Goal: Share content: Share content

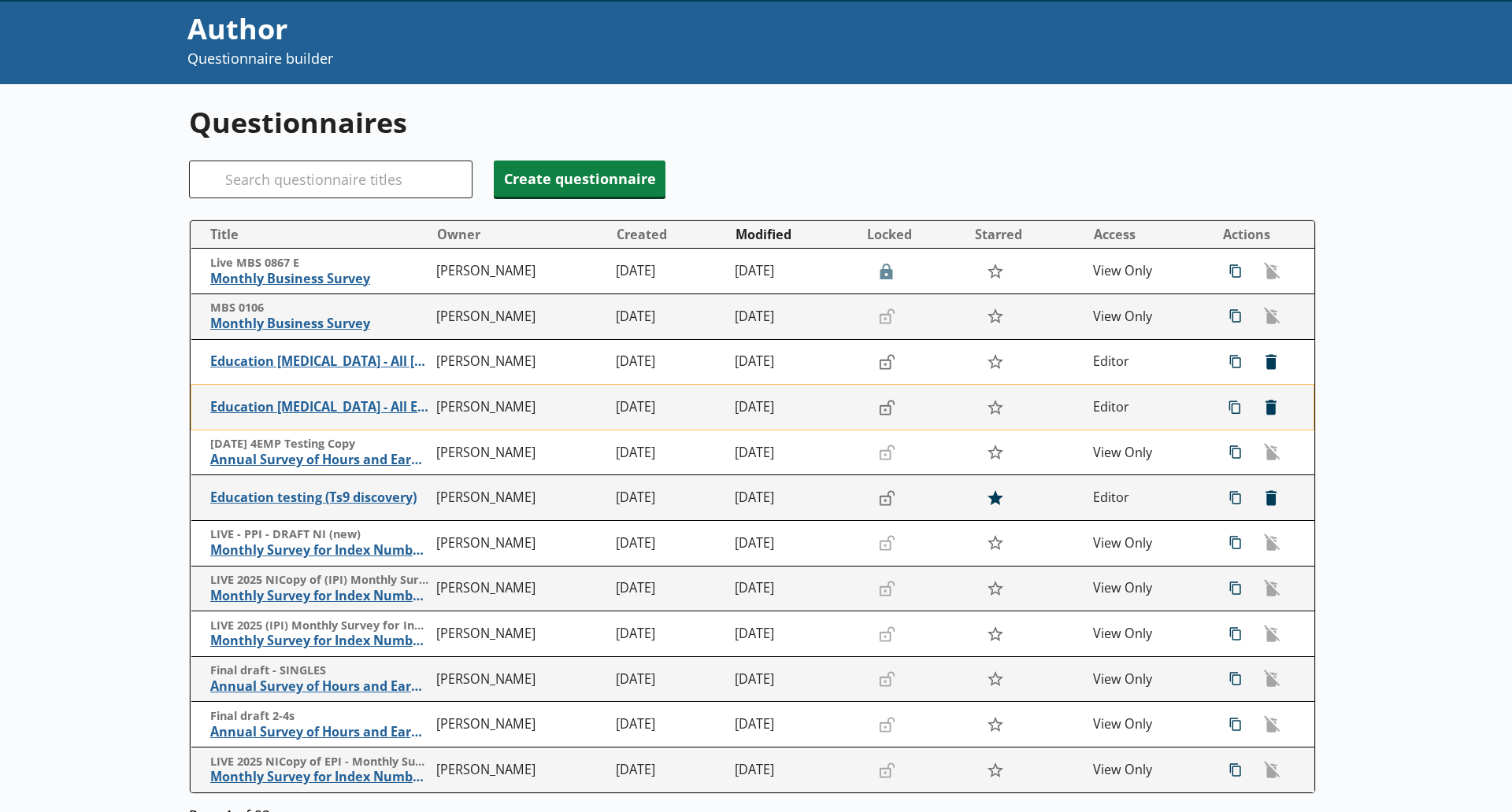
scroll to position [33, 0]
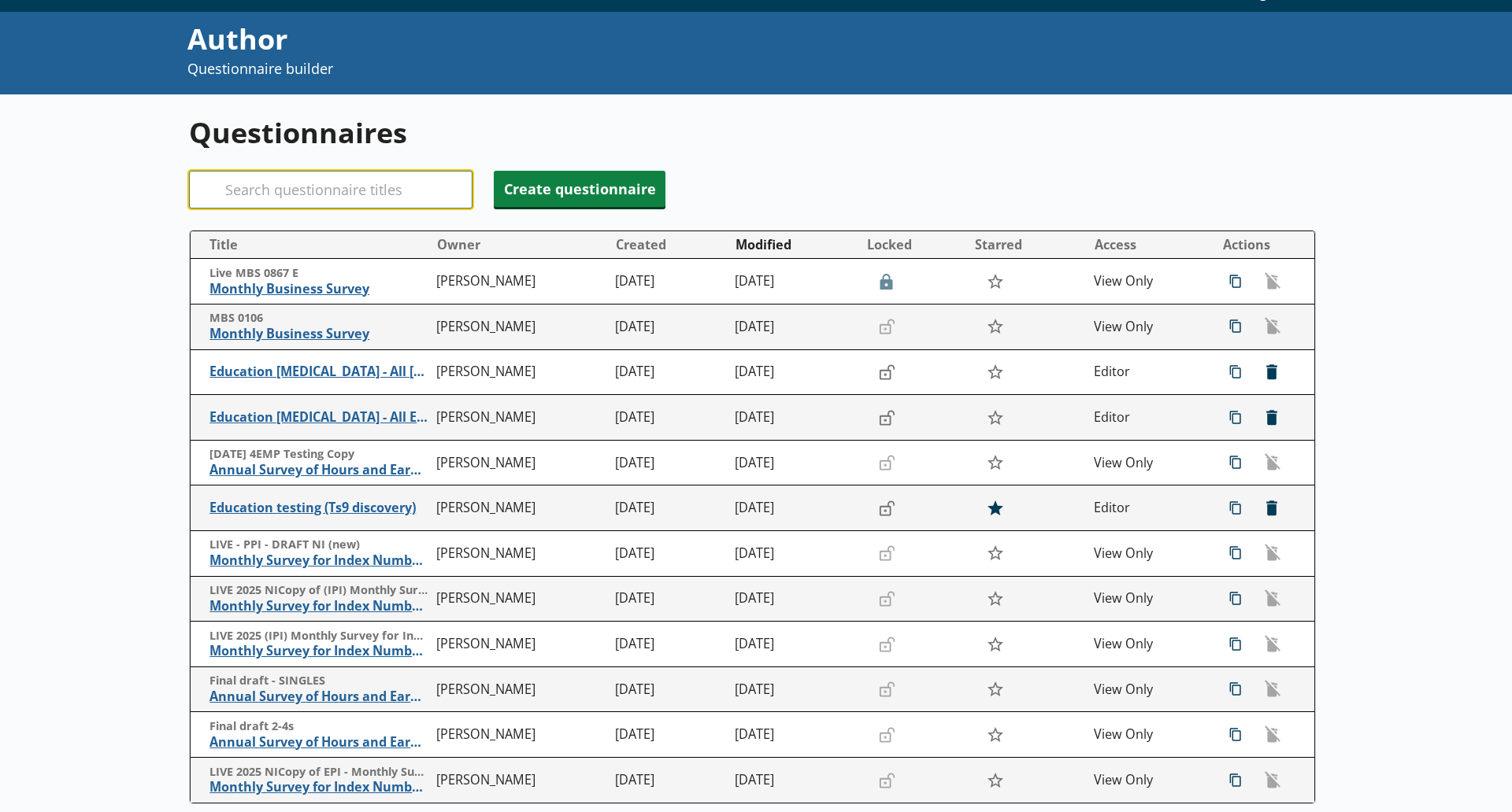
click at [352, 176] on input "Search" at bounding box center [331, 190] width 284 height 38
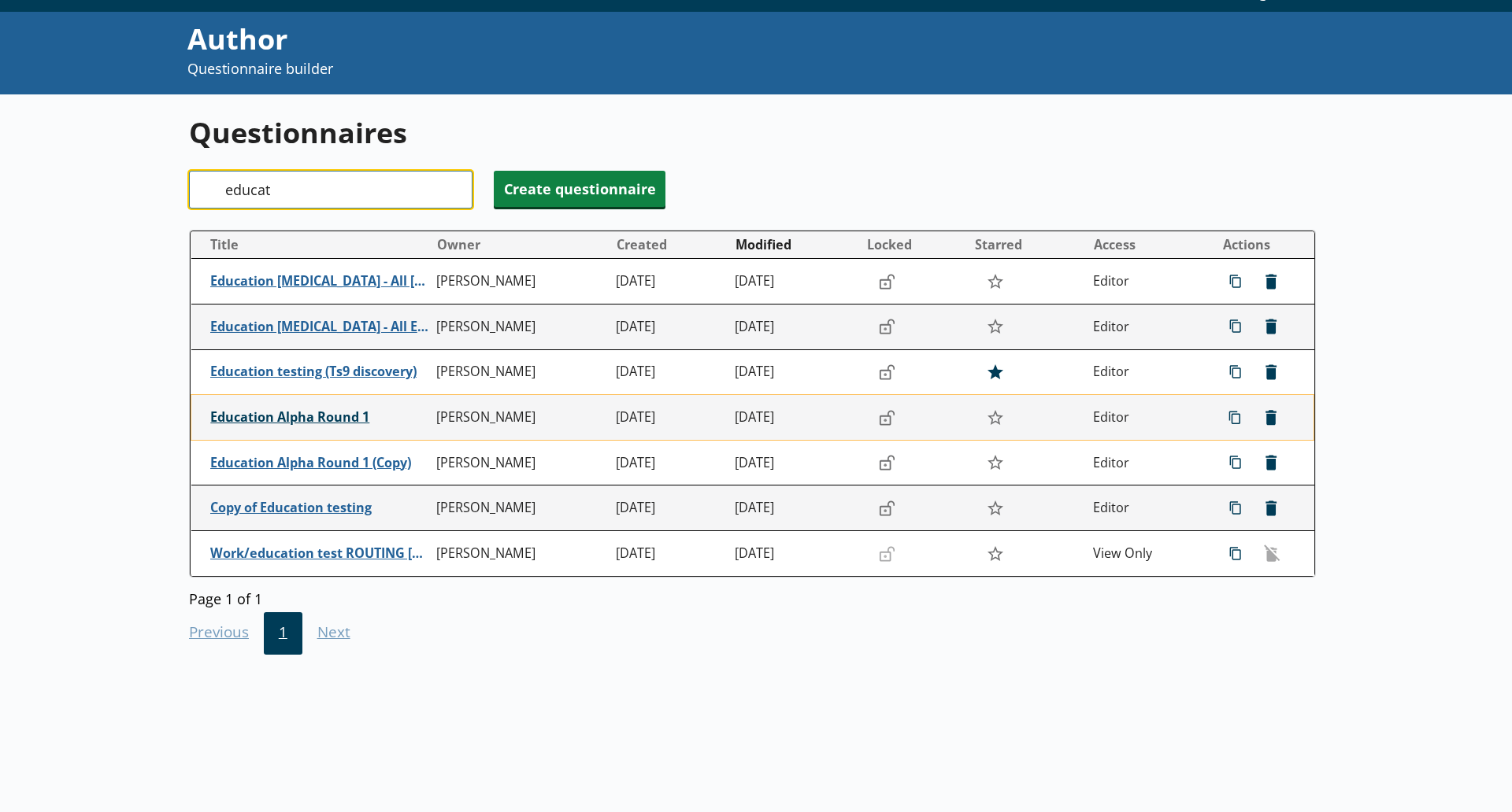
type input "educat"
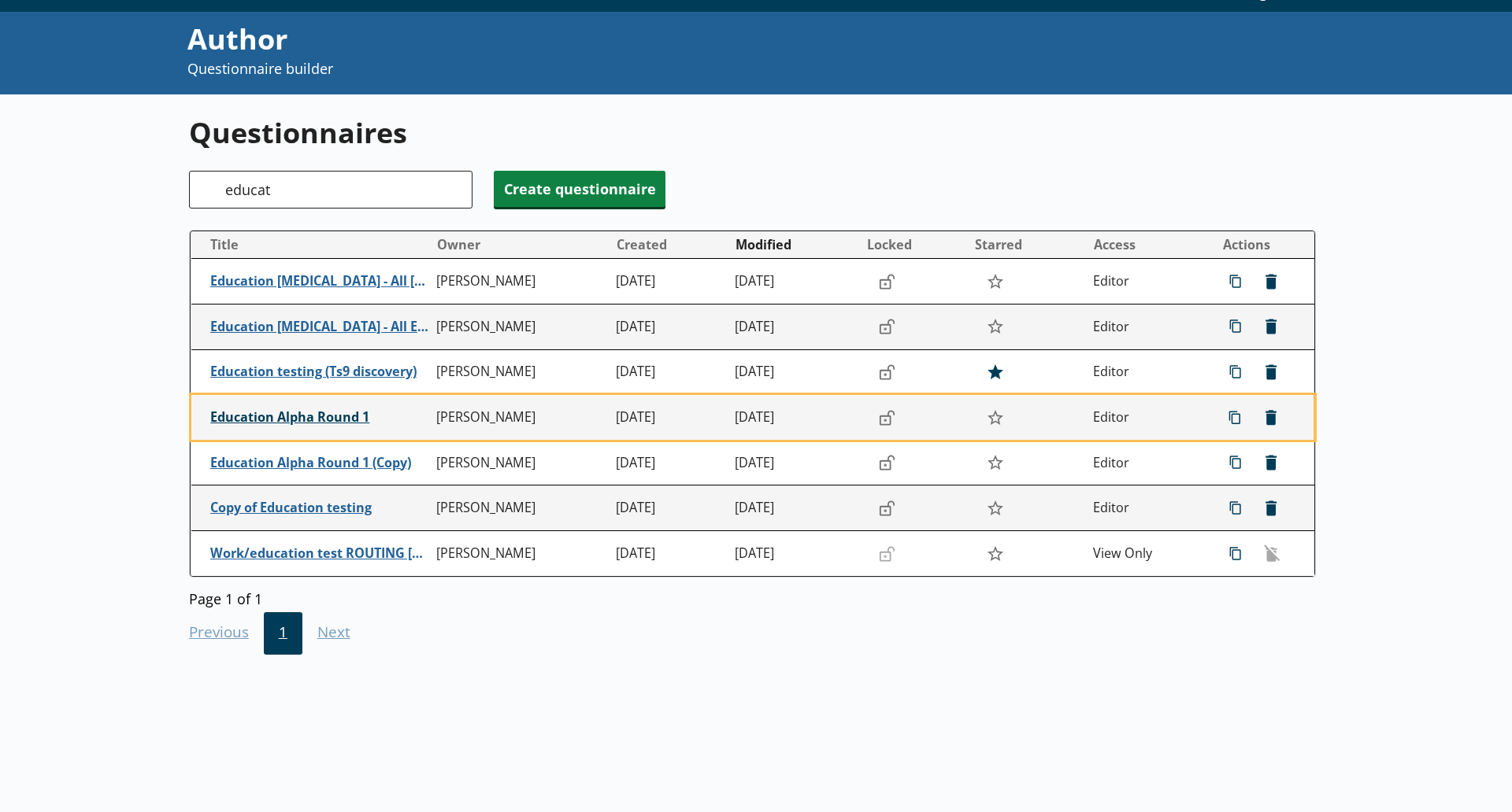
click at [312, 415] on span "Education Alpha Round 1" at bounding box center [320, 417] width 219 height 16
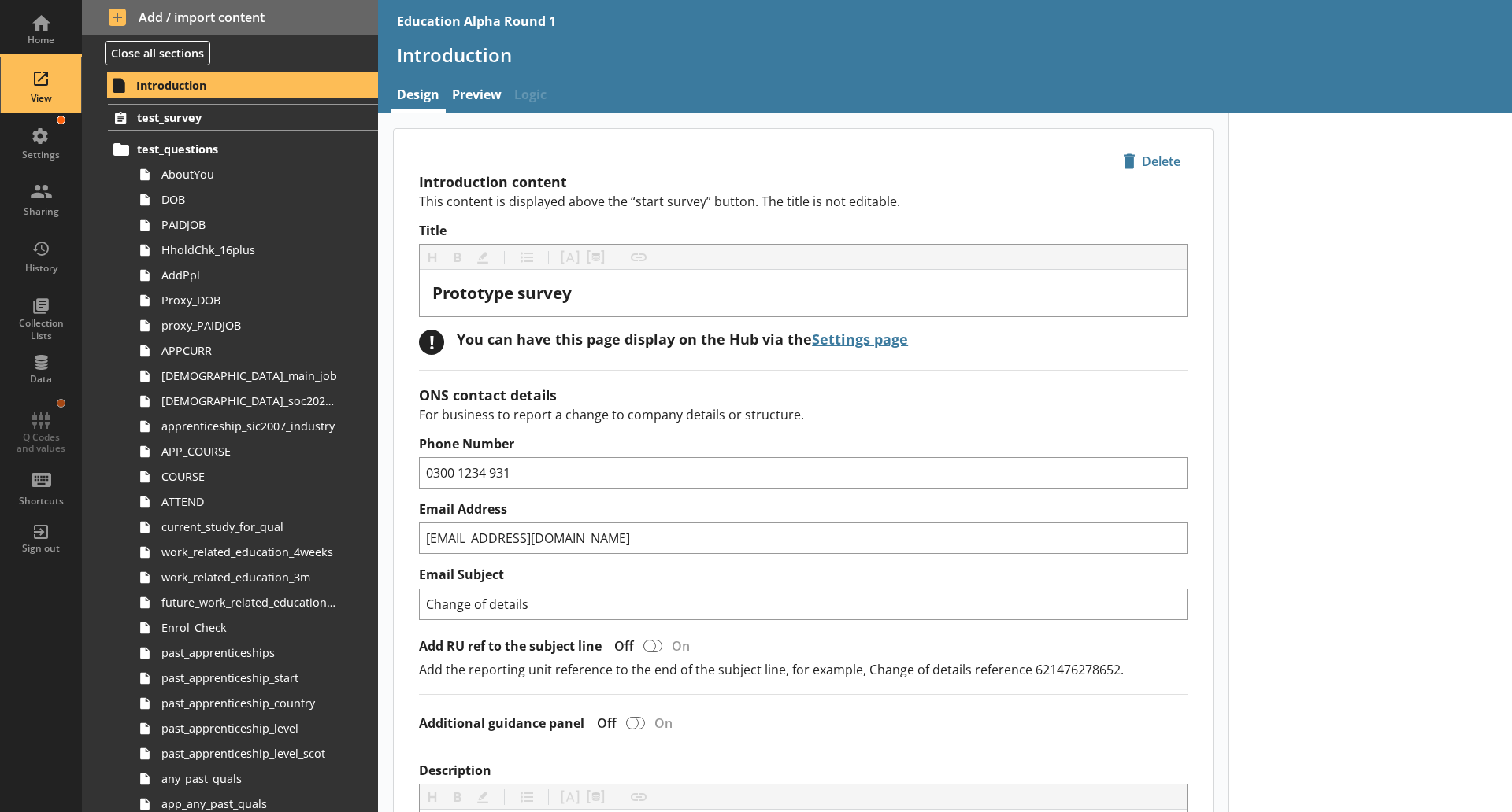
click at [55, 88] on div "View" at bounding box center [41, 85] width 55 height 55
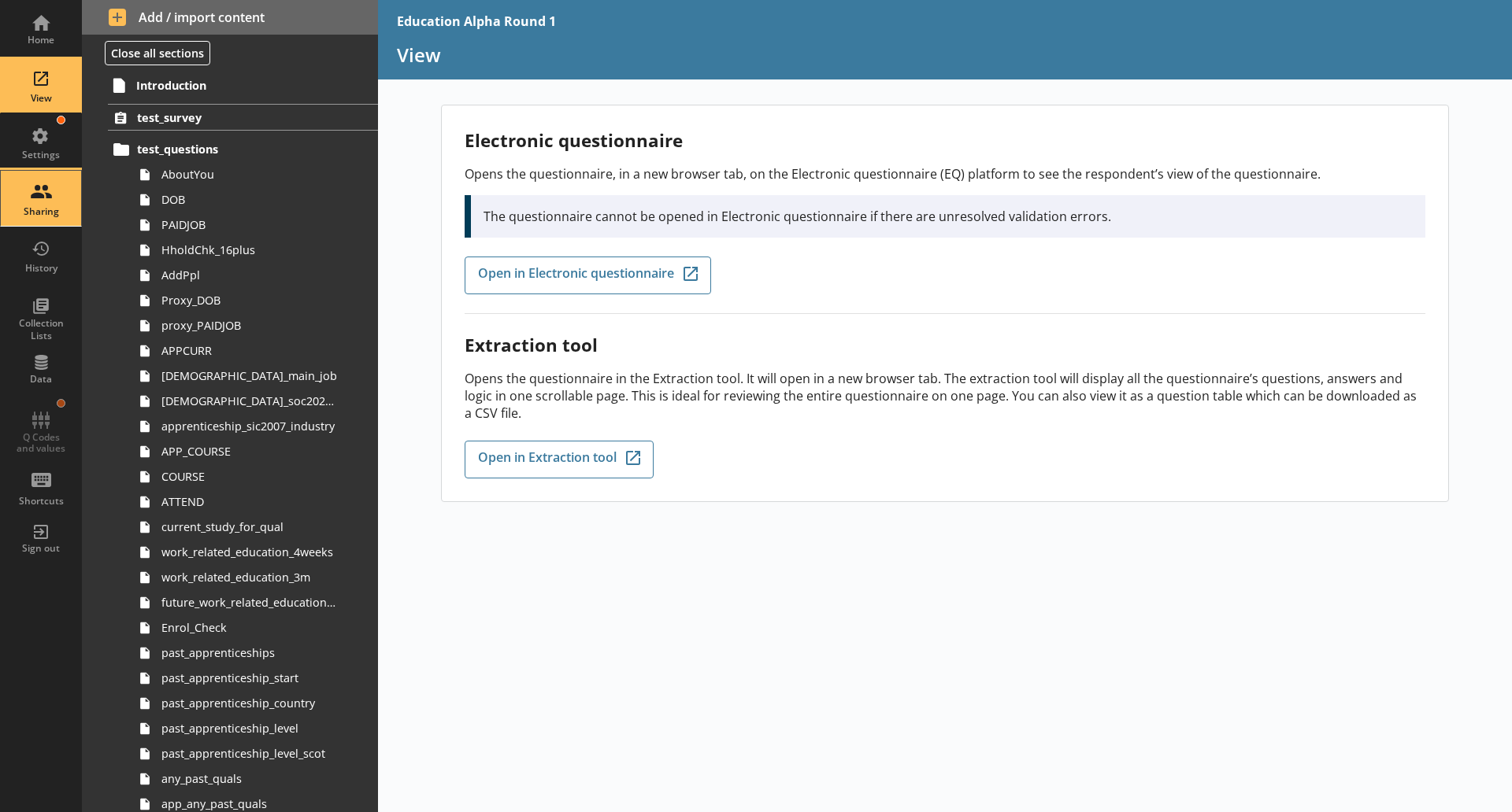
click at [45, 212] on div "Sharing" at bounding box center [41, 211] width 55 height 13
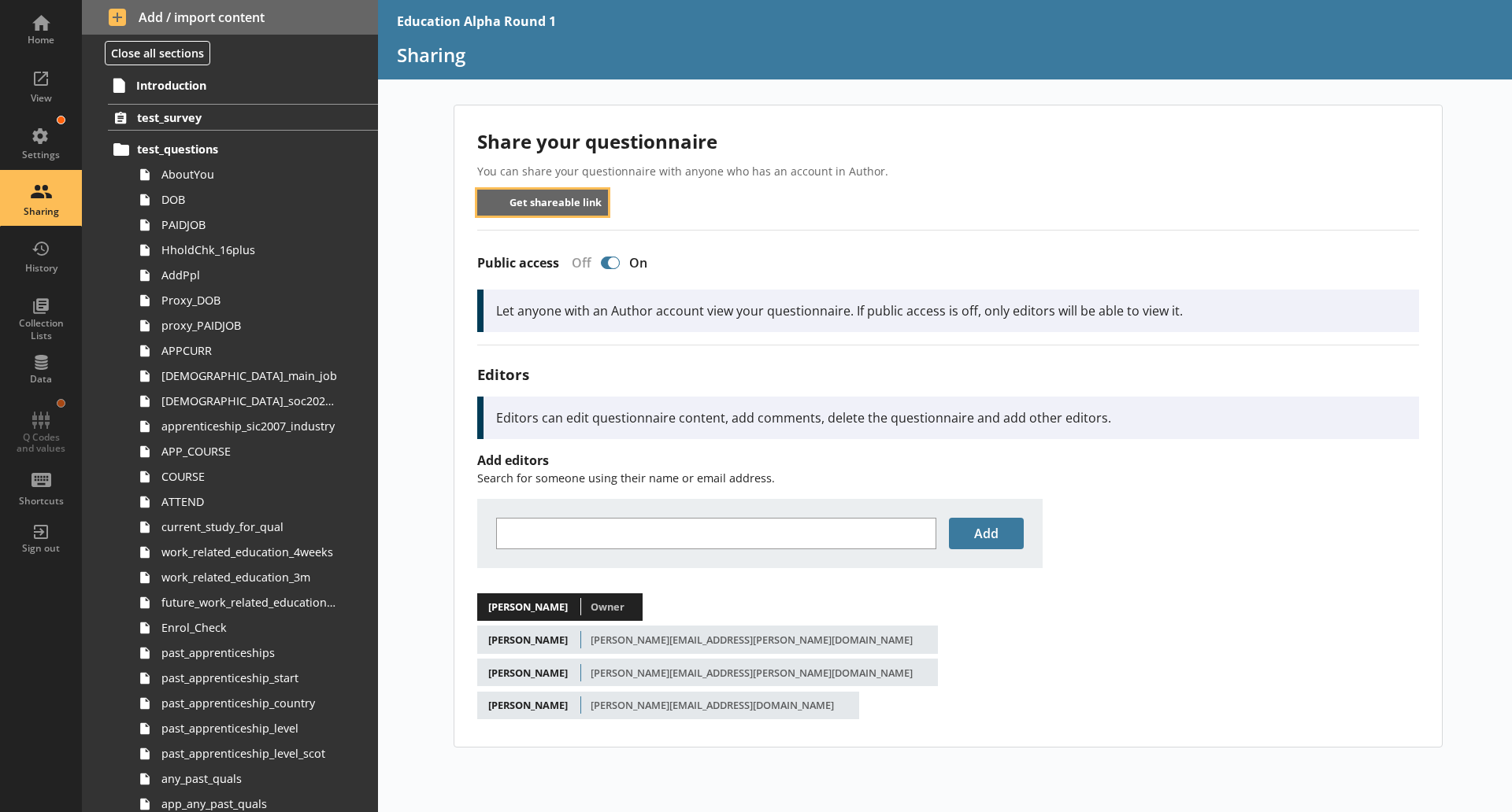
click at [537, 202] on button "Get shareable link" at bounding box center [543, 202] width 132 height 26
click at [528, 191] on button "Get shareable link" at bounding box center [543, 202] width 132 height 26
click at [529, 194] on button "Get shareable link" at bounding box center [543, 202] width 132 height 26
click at [549, 193] on button "Get shareable link" at bounding box center [543, 202] width 132 height 26
